Goal: Navigation & Orientation: Go to known website

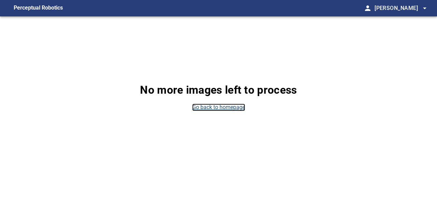
click at [231, 109] on link "Go back to homepage" at bounding box center [218, 107] width 53 height 8
